Goal: Transaction & Acquisition: Purchase product/service

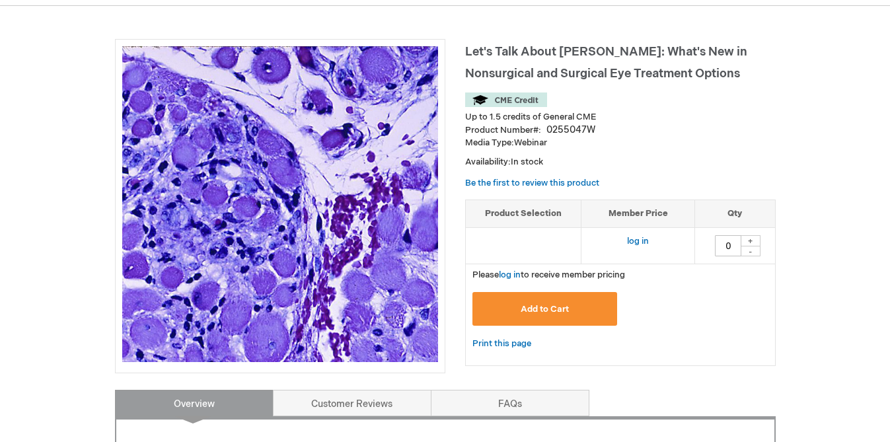
scroll to position [157, 0]
click at [633, 242] on link "log in" at bounding box center [638, 240] width 22 height 11
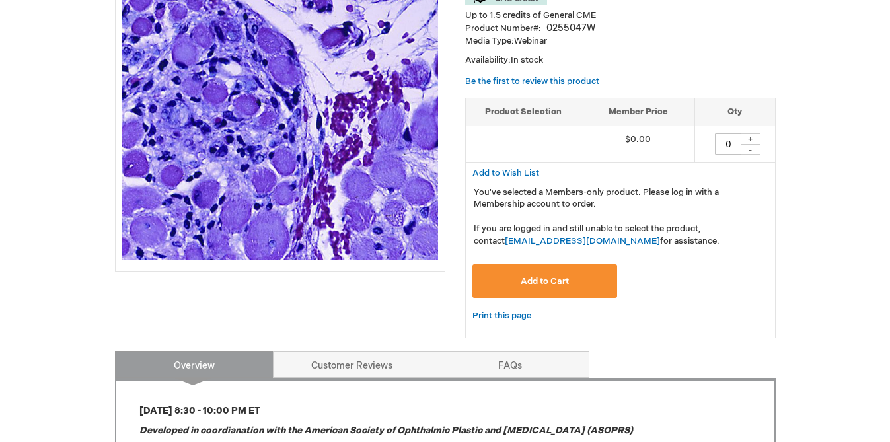
scroll to position [261, 0]
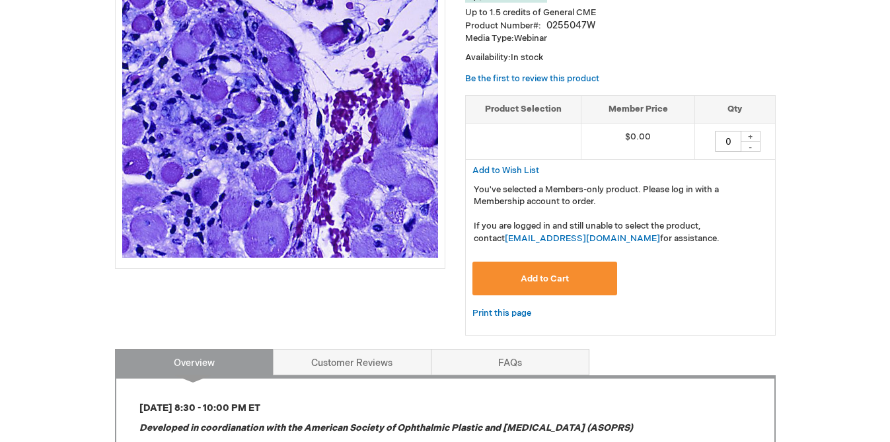
click at [559, 282] on span "Add to Cart" at bounding box center [545, 279] width 48 height 11
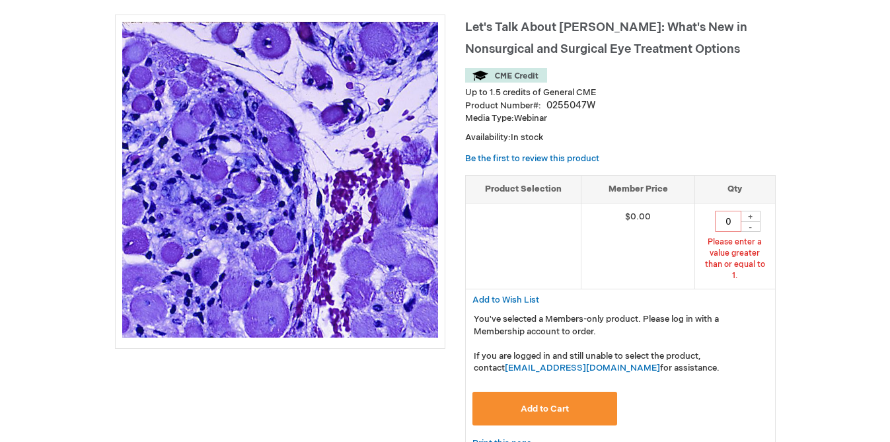
scroll to position [171, 0]
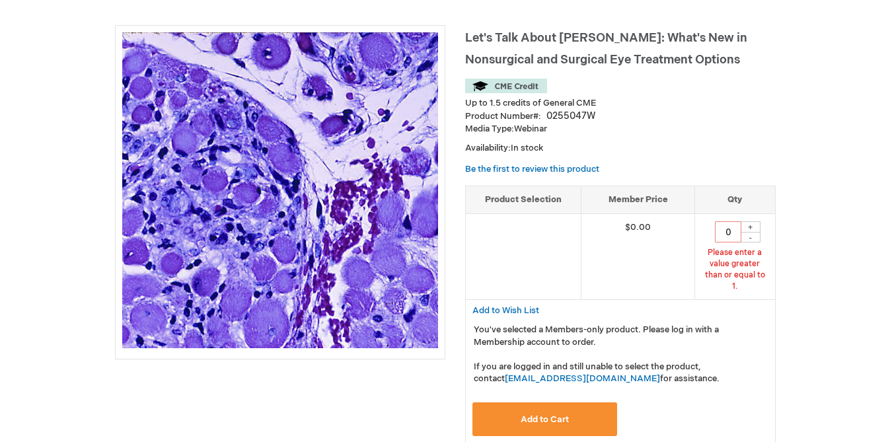
click at [752, 229] on div "+" at bounding box center [751, 226] width 20 height 11
type input "1"
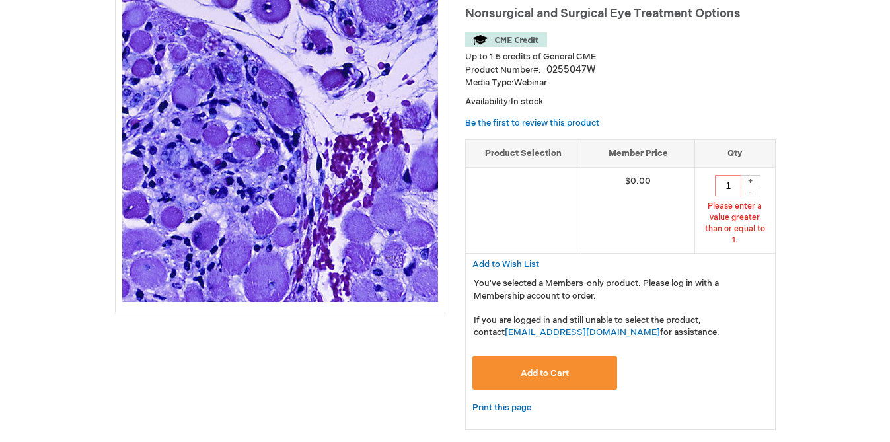
scroll to position [243, 0]
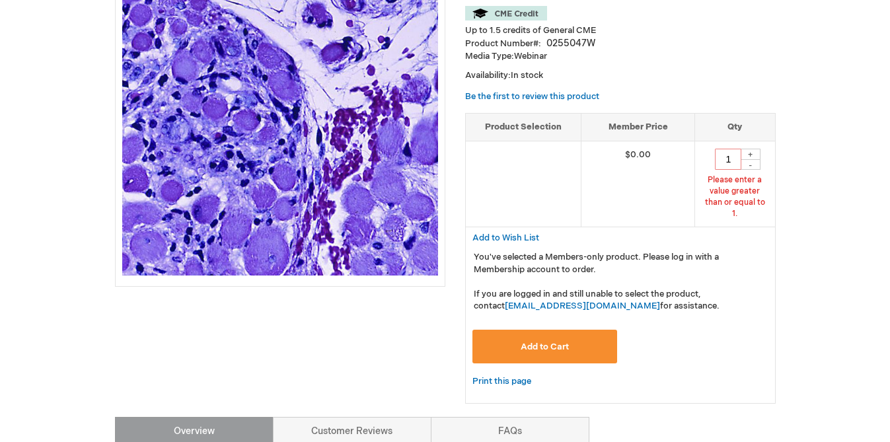
click at [567, 342] on span "Add to Cart" at bounding box center [545, 347] width 48 height 11
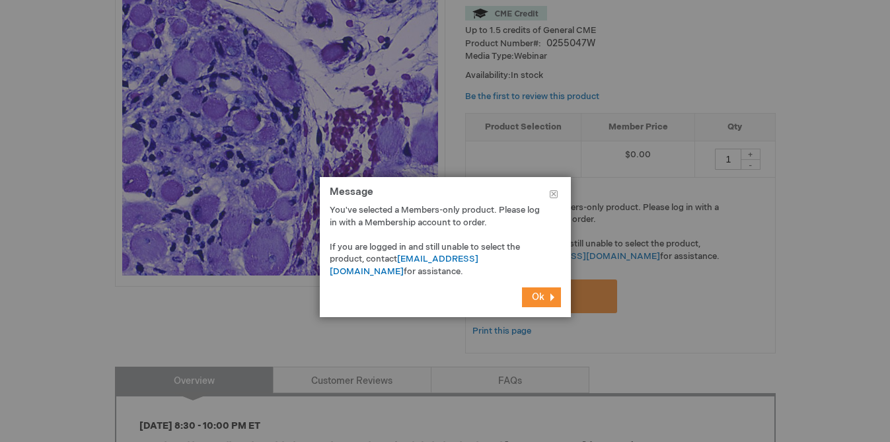
click at [535, 297] on span "Ok" at bounding box center [538, 296] width 13 height 11
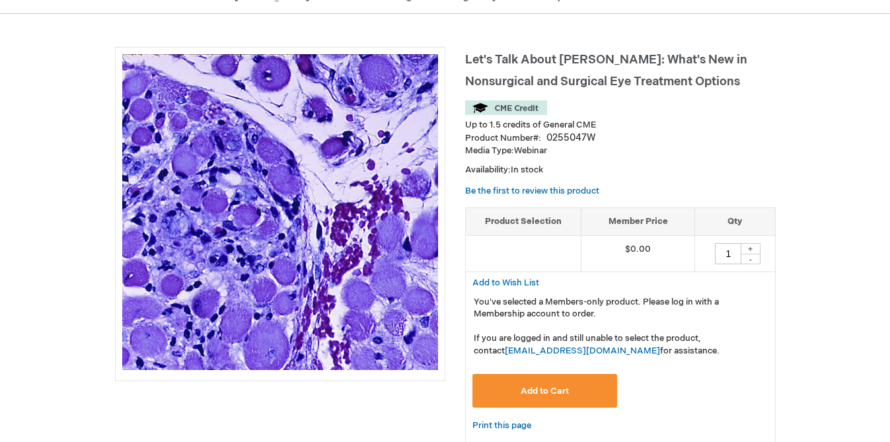
scroll to position [152, 0]
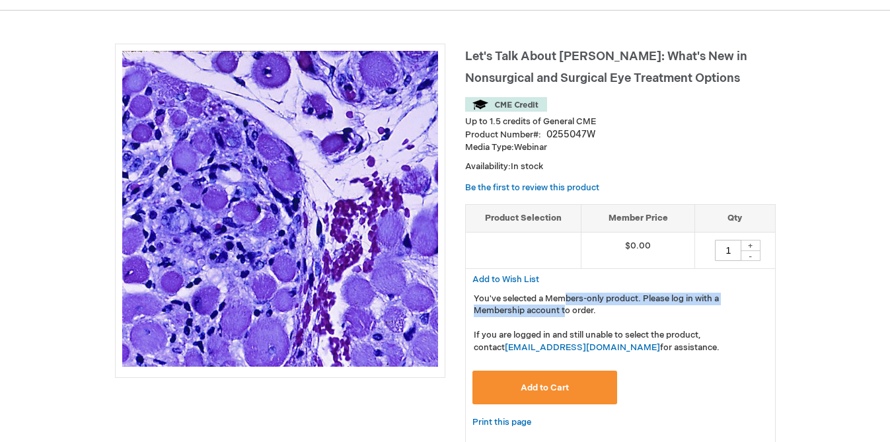
drag, startPoint x: 565, startPoint y: 301, endPoint x: 565, endPoint y: 311, distance: 9.3
click at [565, 311] on p "You've selected a Members-only product. Please log in with a Membership account…" at bounding box center [620, 323] width 293 height 61
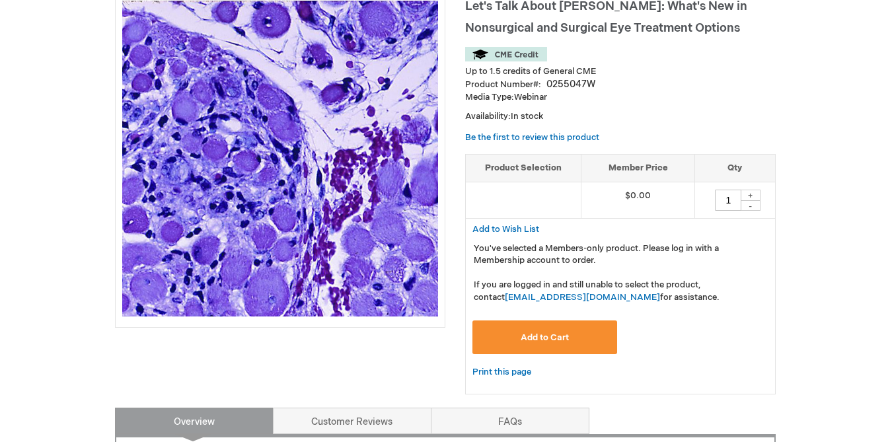
scroll to position [248, 0]
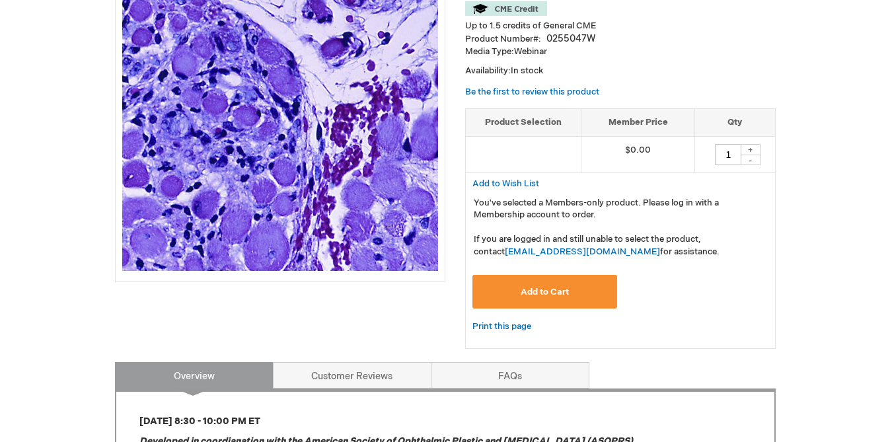
click at [549, 292] on span "Add to Cart" at bounding box center [545, 292] width 48 height 11
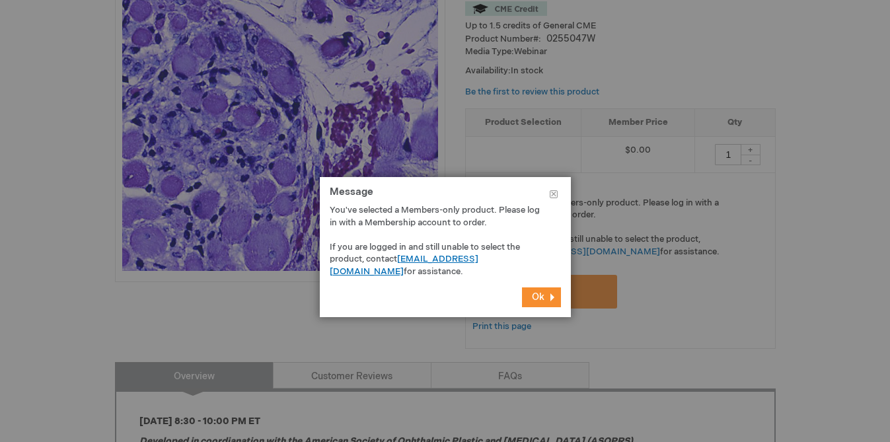
click at [468, 261] on link "[EMAIL_ADDRESS][DOMAIN_NAME]" at bounding box center [404, 265] width 149 height 23
drag, startPoint x: 397, startPoint y: 262, endPoint x: 510, endPoint y: 261, distance: 113.0
click at [510, 261] on p "You've selected a Members-only product. Please log in with a Membership account…" at bounding box center [436, 240] width 212 height 73
copy p "[EMAIL_ADDRESS][DOMAIN_NAME]"
click at [656, 50] on div at bounding box center [445, 221] width 890 height 442
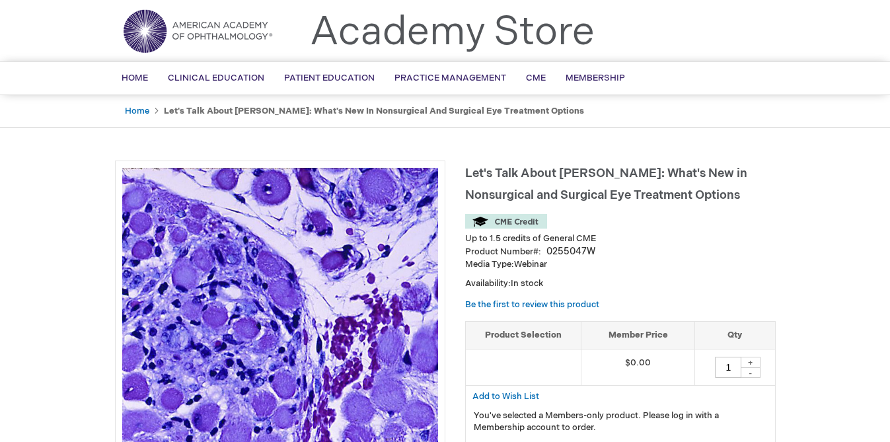
scroll to position [0, 0]
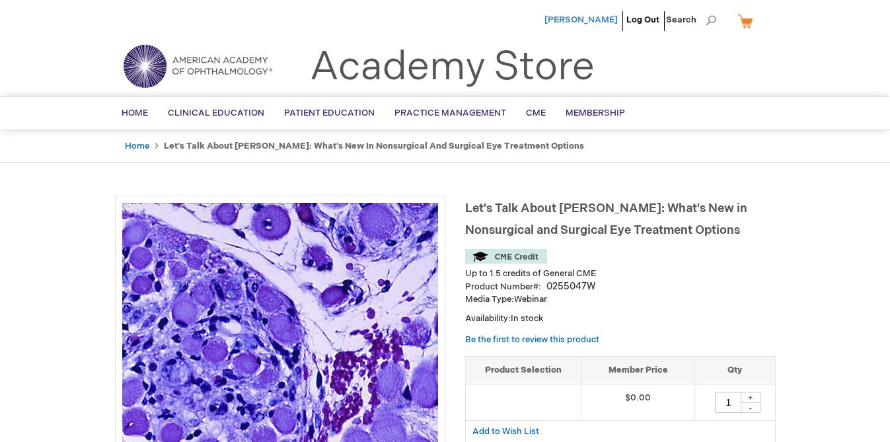
click at [588, 21] on span "[PERSON_NAME]" at bounding box center [581, 20] width 73 height 11
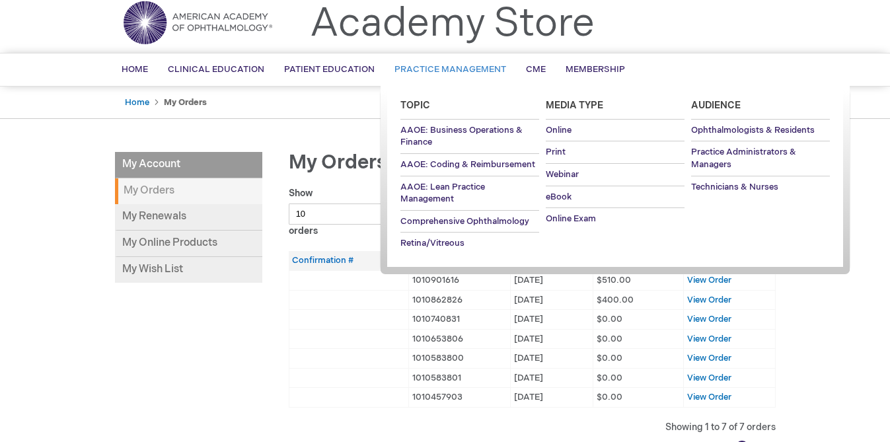
scroll to position [46, 0]
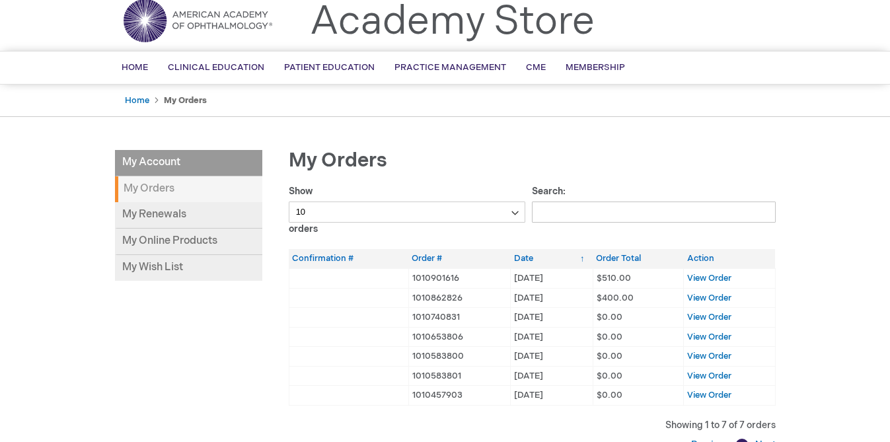
click at [795, 315] on div "Sasha Hubschman Log Out Search My Cart CLOSE RECENTLY ADDED ITEM(S) Close There…" at bounding box center [445, 352] width 890 height 797
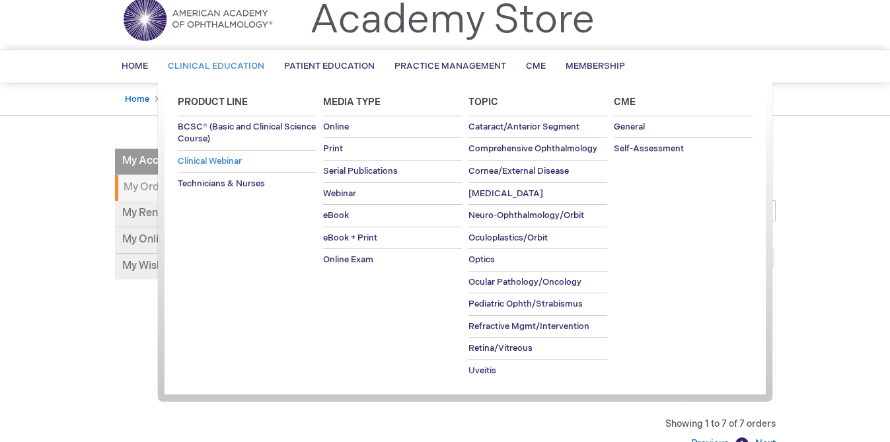
click at [212, 159] on span "Clinical Webinar" at bounding box center [210, 161] width 64 height 11
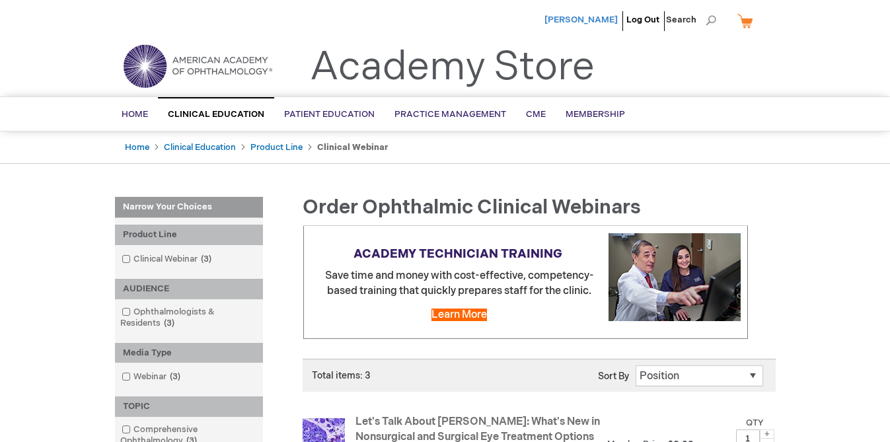
click at [603, 19] on span "Sasha Hubschman" at bounding box center [581, 20] width 73 height 11
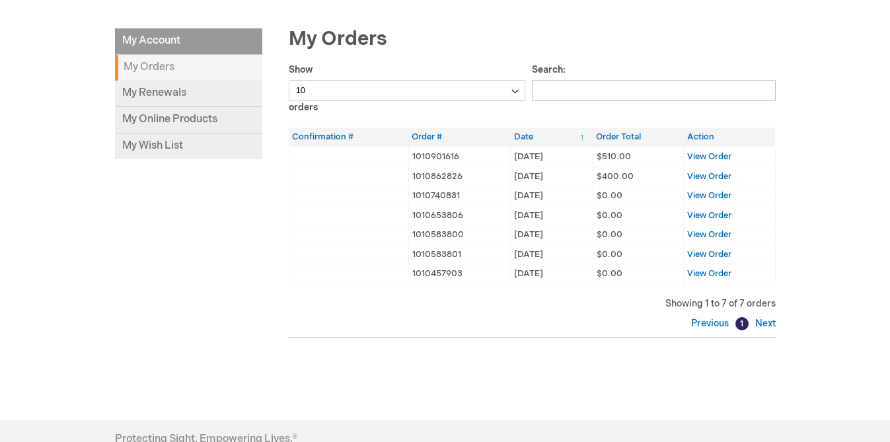
scroll to position [169, 0]
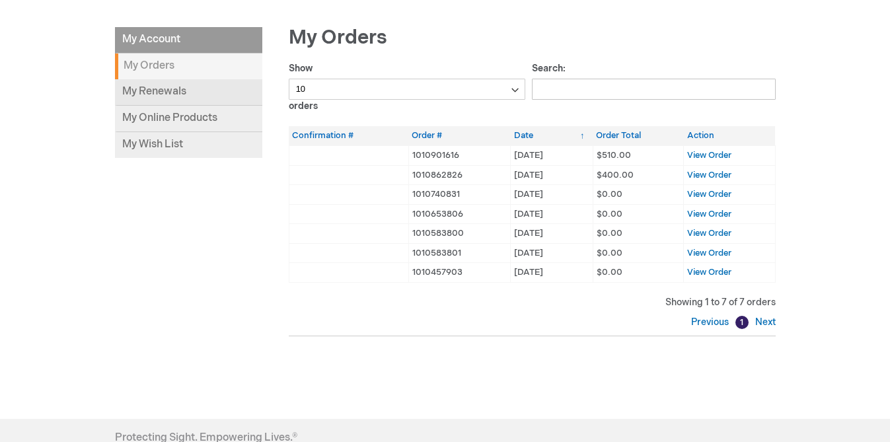
click at [172, 98] on link "My Renewals" at bounding box center [188, 92] width 147 height 26
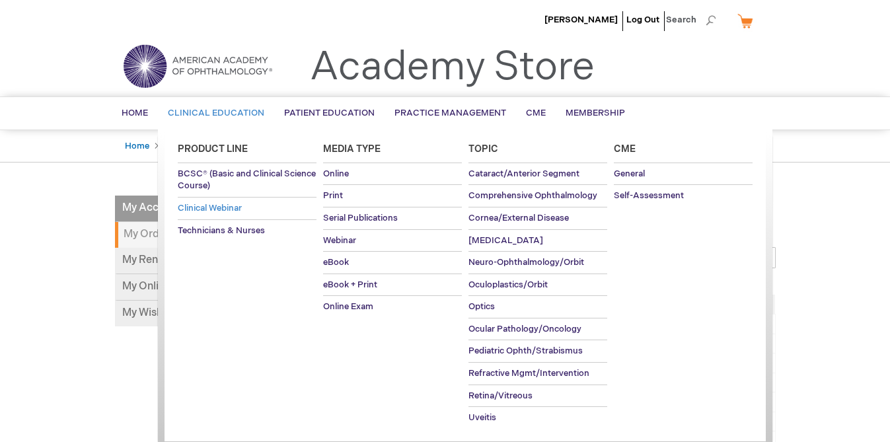
click at [217, 212] on span "Clinical Webinar" at bounding box center [210, 208] width 64 height 11
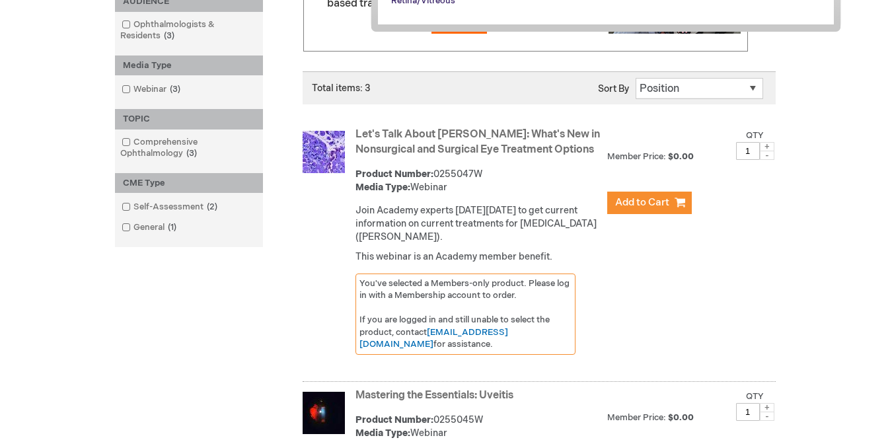
scroll to position [289, 0]
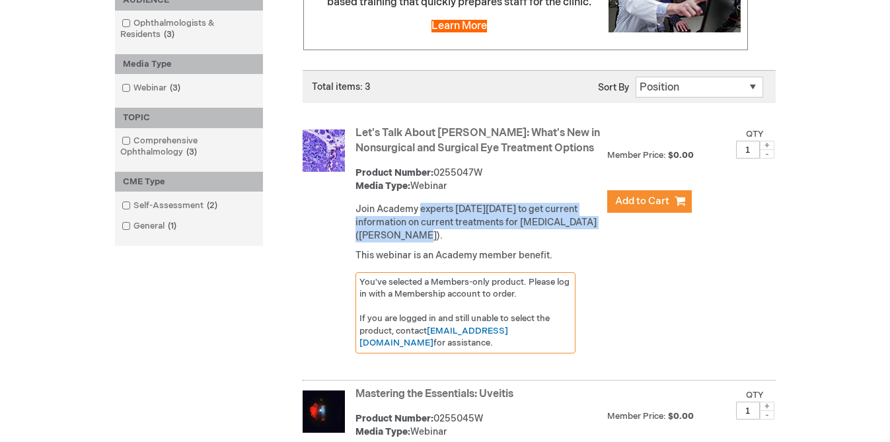
drag, startPoint x: 419, startPoint y: 227, endPoint x: 416, endPoint y: 249, distance: 22.0
click at [416, 243] on p "Join Academy experts [DATE][DATE] to get current information on current treatme…" at bounding box center [478, 223] width 245 height 40
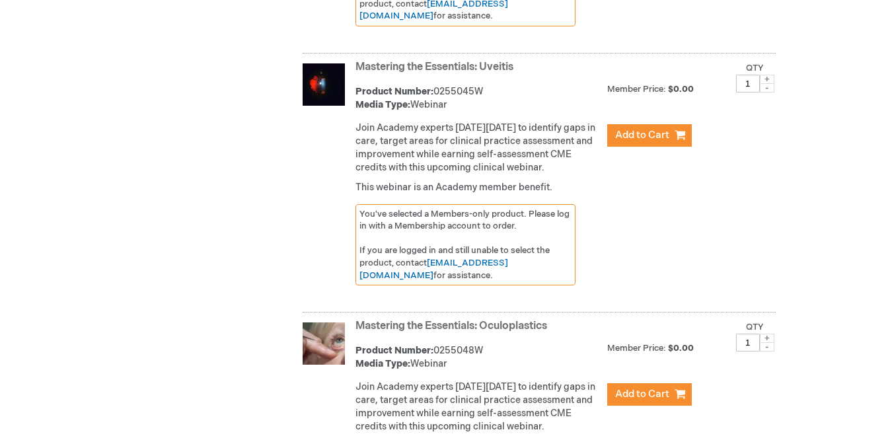
scroll to position [621, 0]
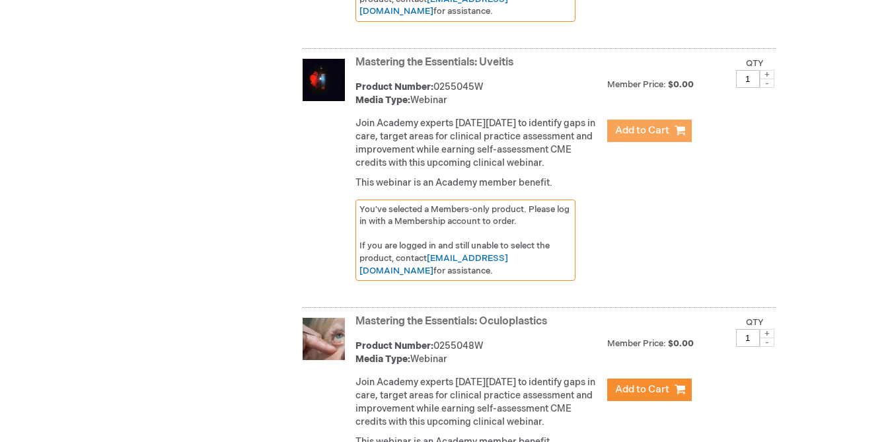
click at [625, 137] on span "Add to Cart" at bounding box center [642, 130] width 54 height 13
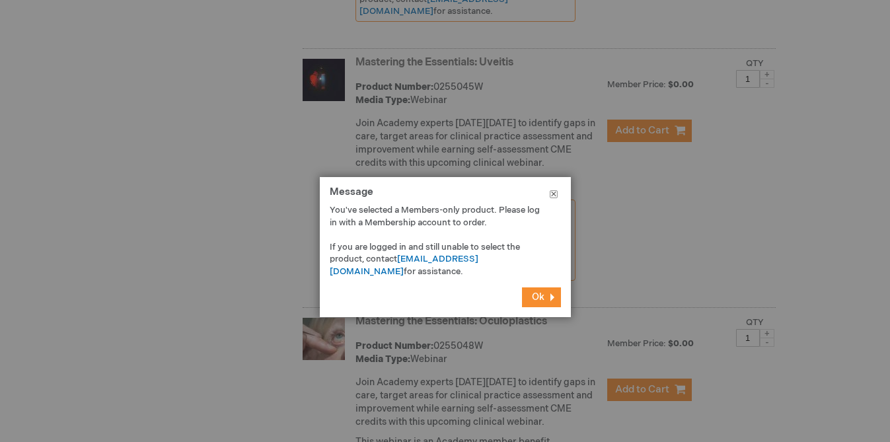
click at [552, 193] on button "Close" at bounding box center [554, 197] width 34 height 40
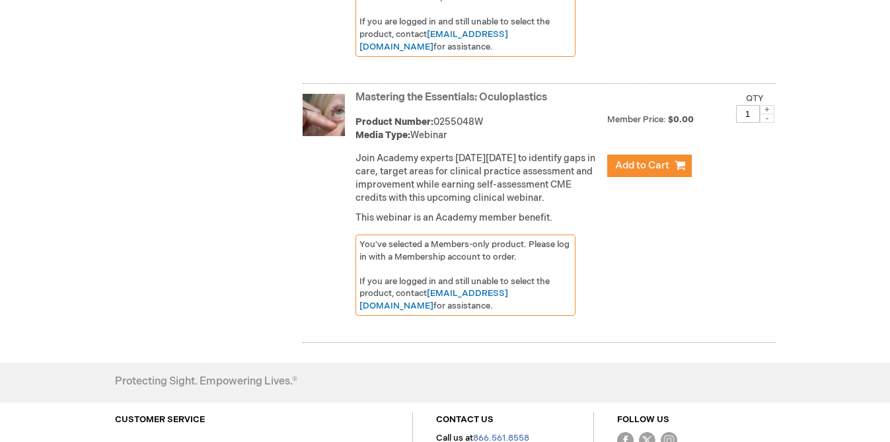
scroll to position [845, 0]
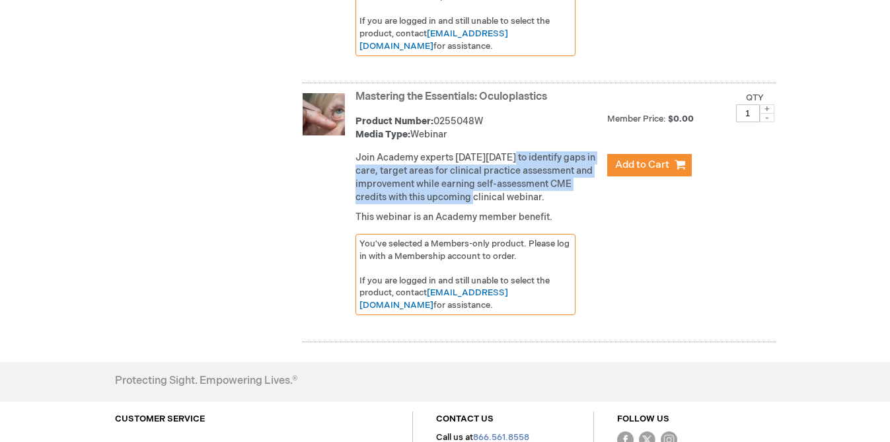
drag, startPoint x: 510, startPoint y: 184, endPoint x: 503, endPoint y: 229, distance: 45.5
click at [503, 204] on p "Join Academy experts [DATE][DATE] to identify gaps in care, target areas for cl…" at bounding box center [478, 177] width 245 height 53
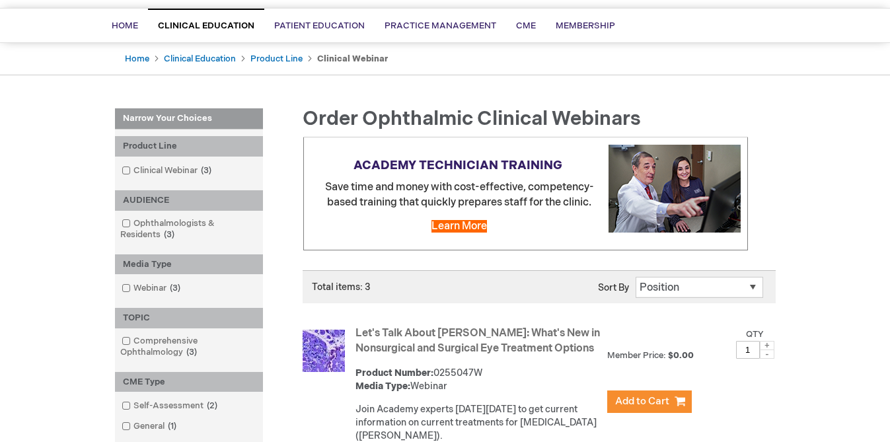
scroll to position [94, 0]
